Goal: Information Seeking & Learning: Learn about a topic

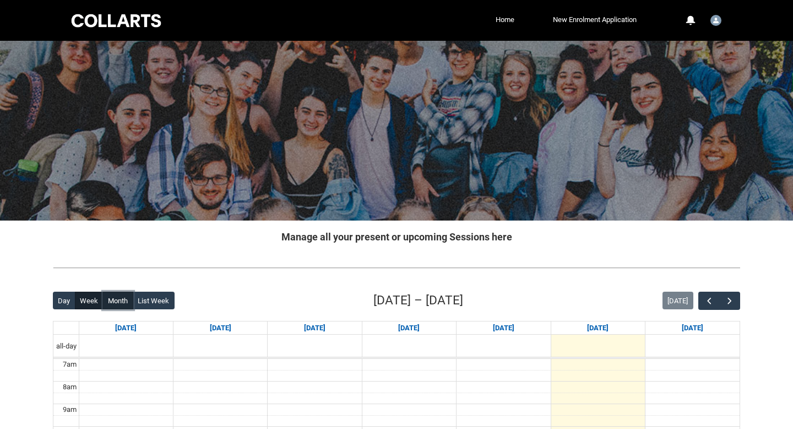
click at [118, 303] on button "Month" at bounding box center [118, 300] width 30 height 18
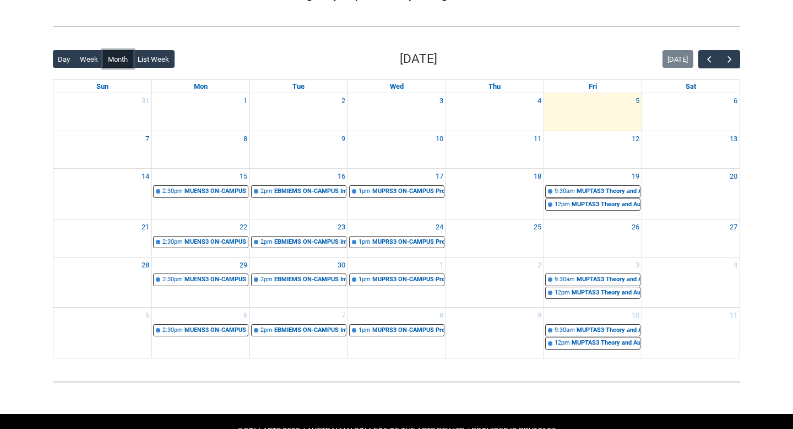
scroll to position [235, 0]
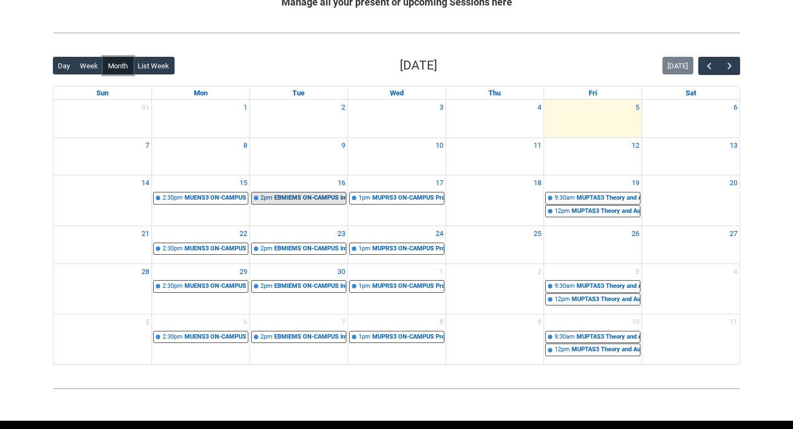
click at [290, 200] on div "EBMIEMS ON-CAMPUS Introduction to Entertainment Management STAGE 1 | [GEOGRAPHI…" at bounding box center [310, 197] width 72 height 9
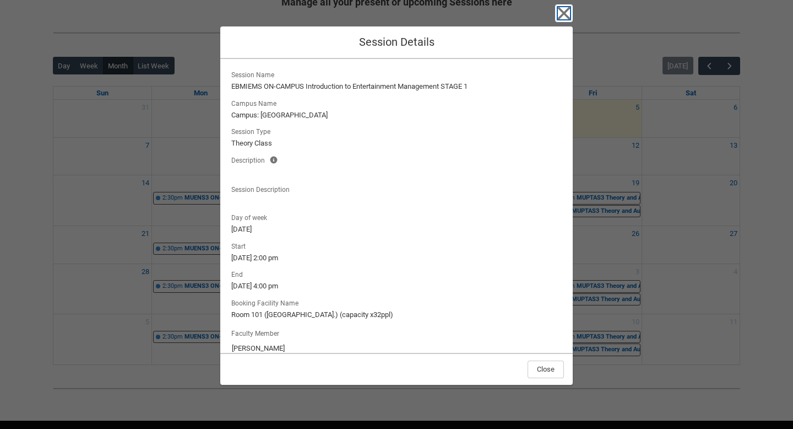
click at [560, 13] on icon "button" at bounding box center [564, 13] width 18 height 18
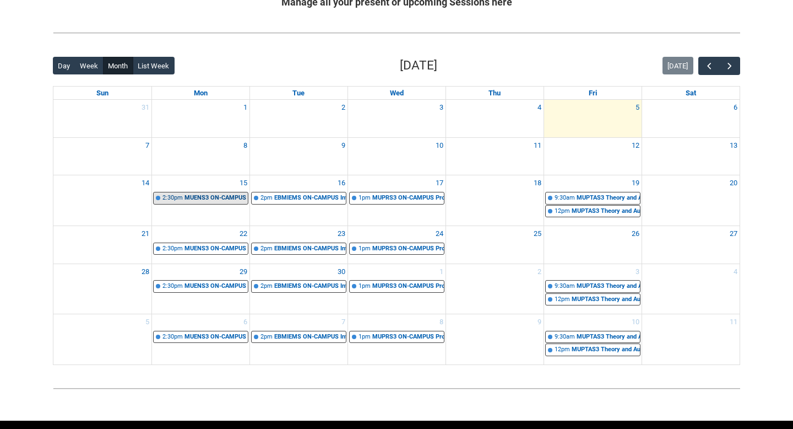
click at [208, 200] on div "MUENS3 ON-CAMPUS Music Direction 1 Ensemble FORUM 3 [DATE] 2:30- | [GEOGRAPHIC_…" at bounding box center [216, 197] width 63 height 9
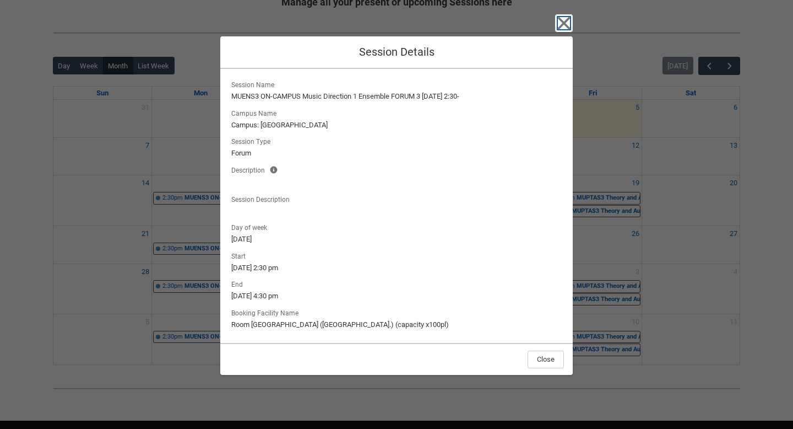
click at [559, 23] on icon "button" at bounding box center [564, 23] width 18 height 18
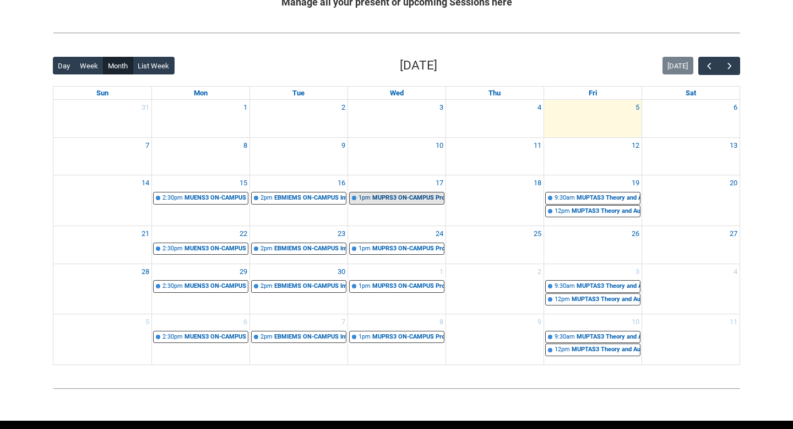
click at [366, 195] on div "1pm" at bounding box center [365, 197] width 12 height 9
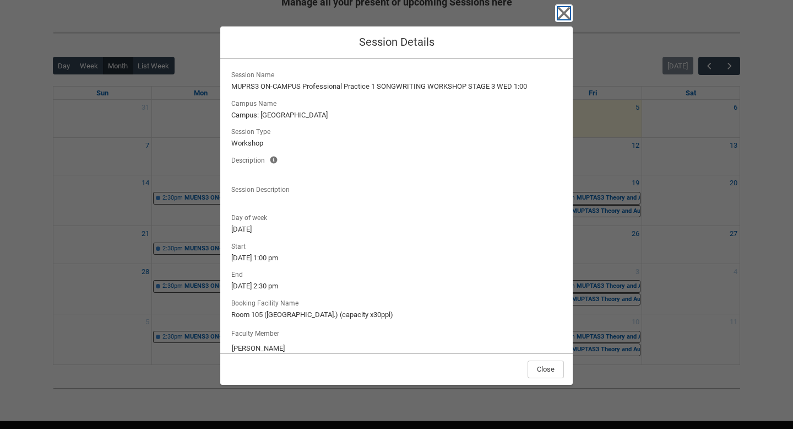
click at [566, 14] on icon "button" at bounding box center [564, 13] width 13 height 13
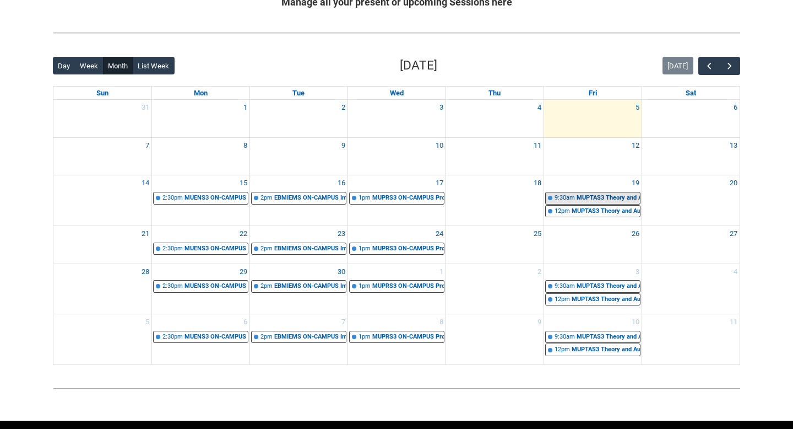
click at [587, 199] on div "MUPTAS3 Theory and Aural Studies 3 (part 1) | Room 105 ([GEOGRAPHIC_DATA].) (ca…" at bounding box center [608, 197] width 63 height 9
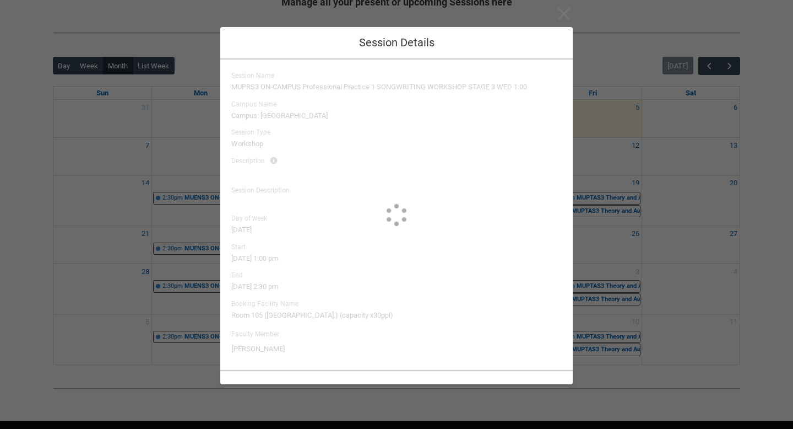
type input "[PERSON_NAME]"
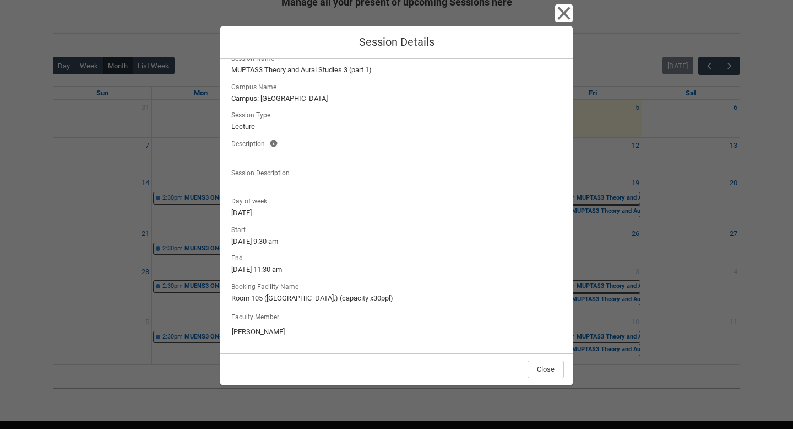
scroll to position [0, 0]
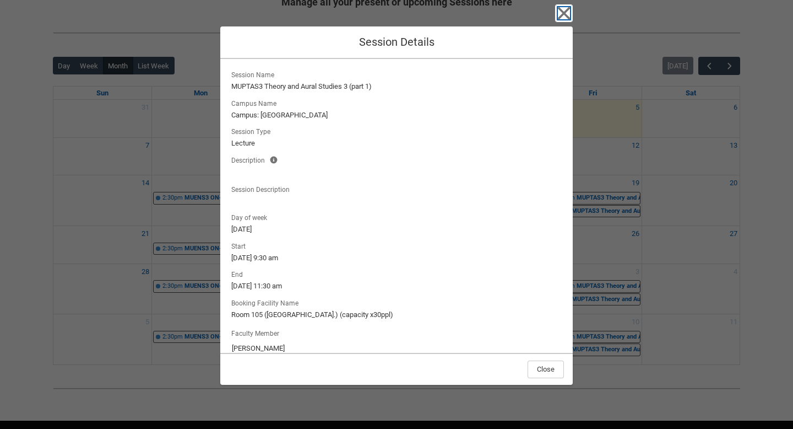
click at [563, 7] on icon "button" at bounding box center [564, 13] width 18 height 18
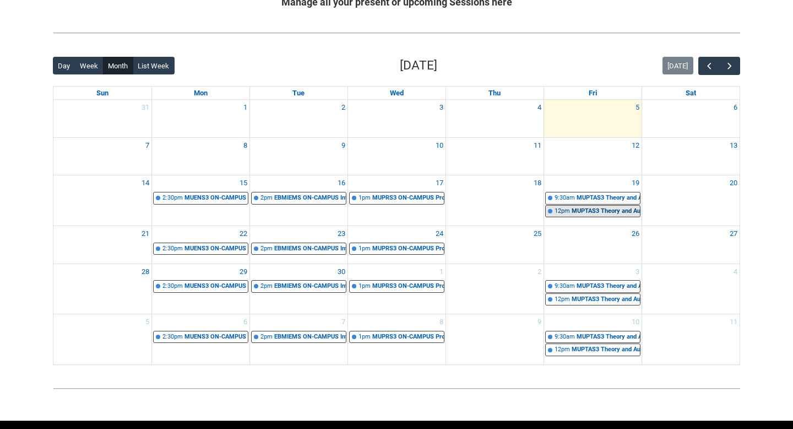
click at [613, 209] on div "MUPTAS3 Theory and Aural Studies 3 (part 2) | [GEOGRAPHIC_DATA] ([GEOGRAPHIC_DA…" at bounding box center [606, 211] width 68 height 9
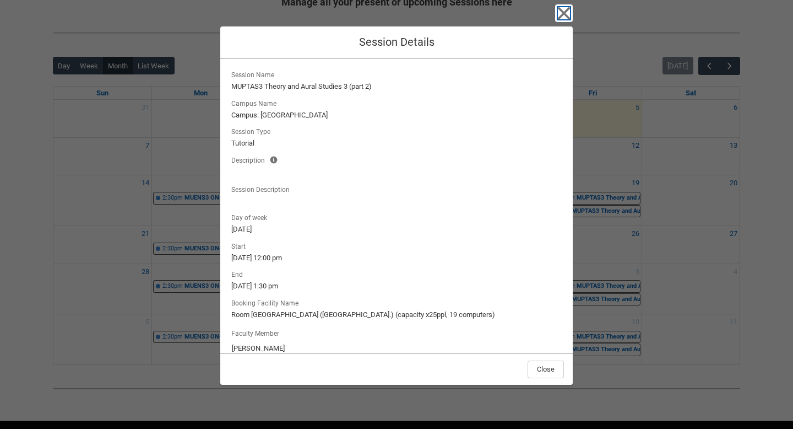
click at [563, 7] on icon "button" at bounding box center [564, 13] width 18 height 18
